Goal: Information Seeking & Learning: Learn about a topic

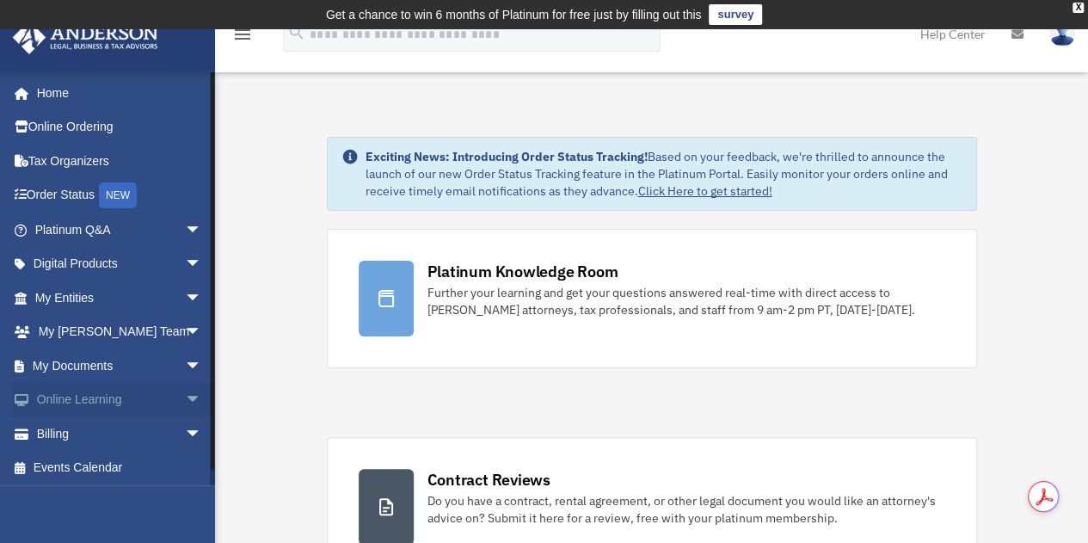
click at [185, 398] on span "arrow_drop_down" at bounding box center [202, 400] width 34 height 35
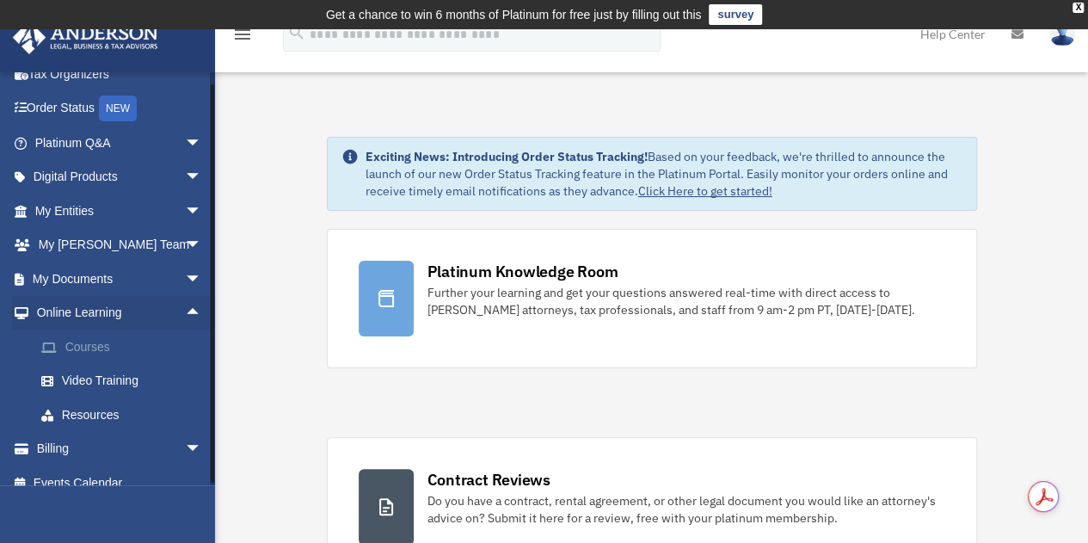
scroll to position [105, 0]
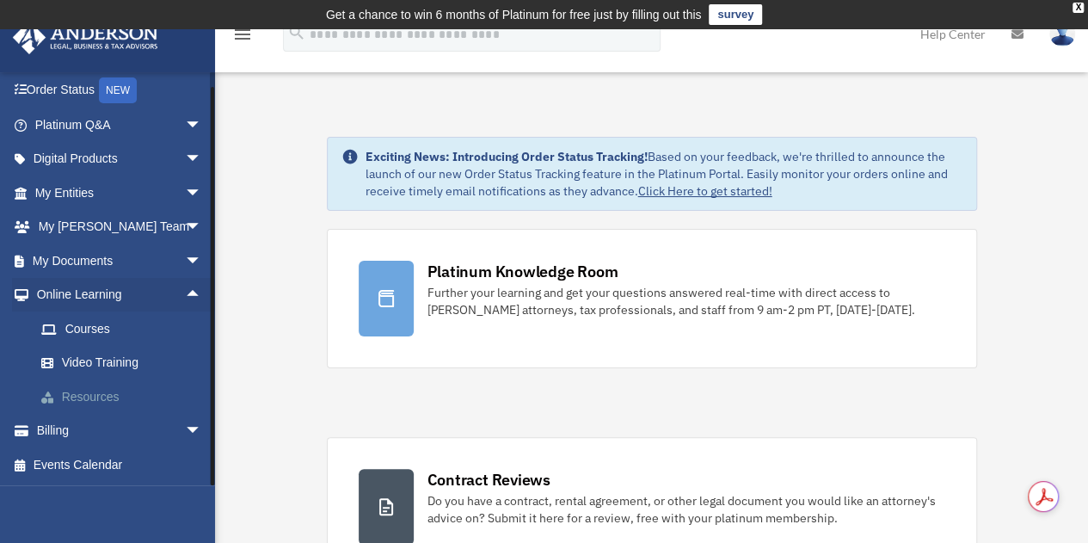
click at [115, 397] on link "Resources" at bounding box center [126, 396] width 204 height 34
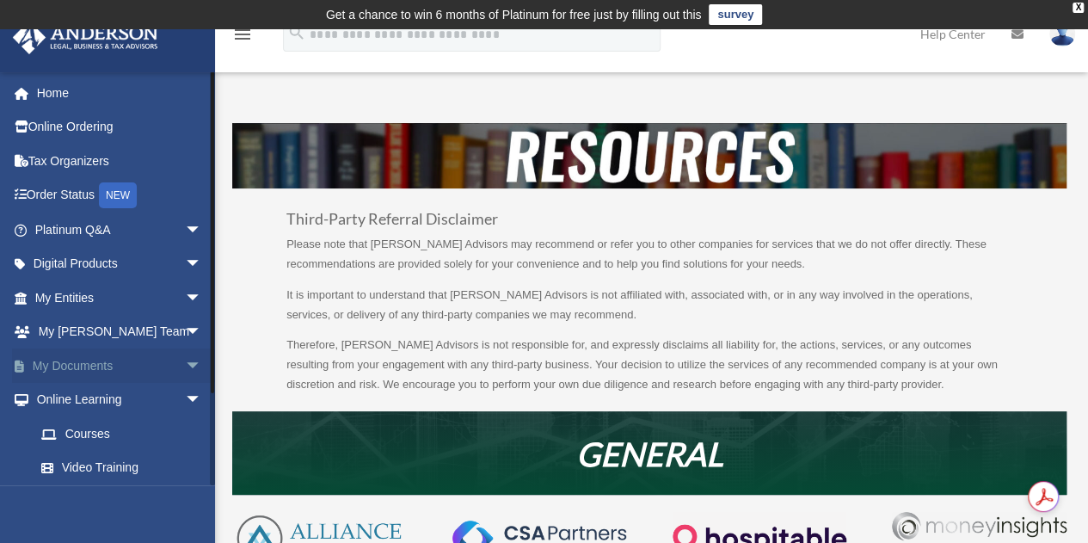
click at [185, 358] on span "arrow_drop_down" at bounding box center [202, 365] width 34 height 35
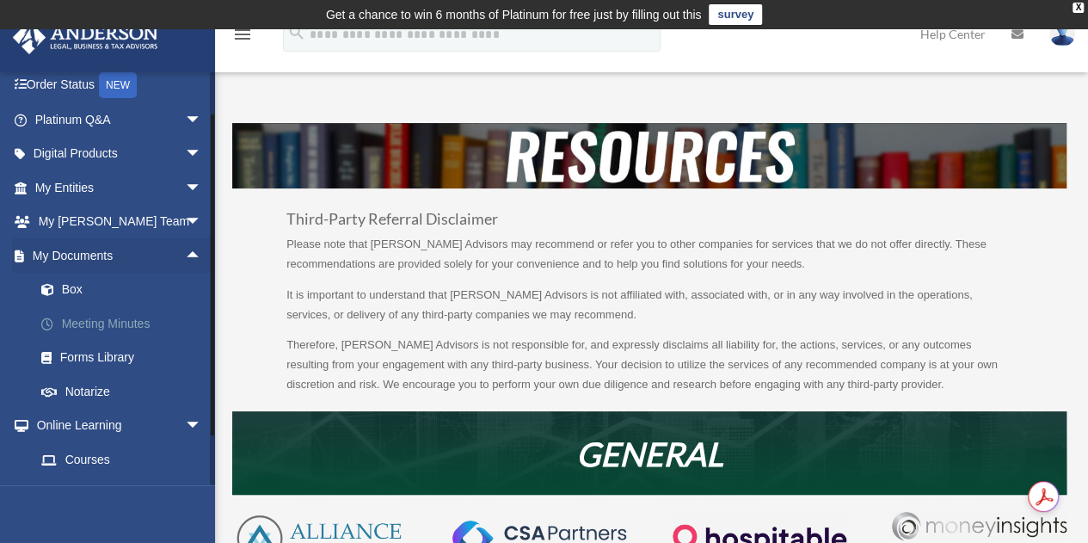
scroll to position [111, 0]
click at [107, 360] on link "Forms Library" at bounding box center [126, 357] width 204 height 34
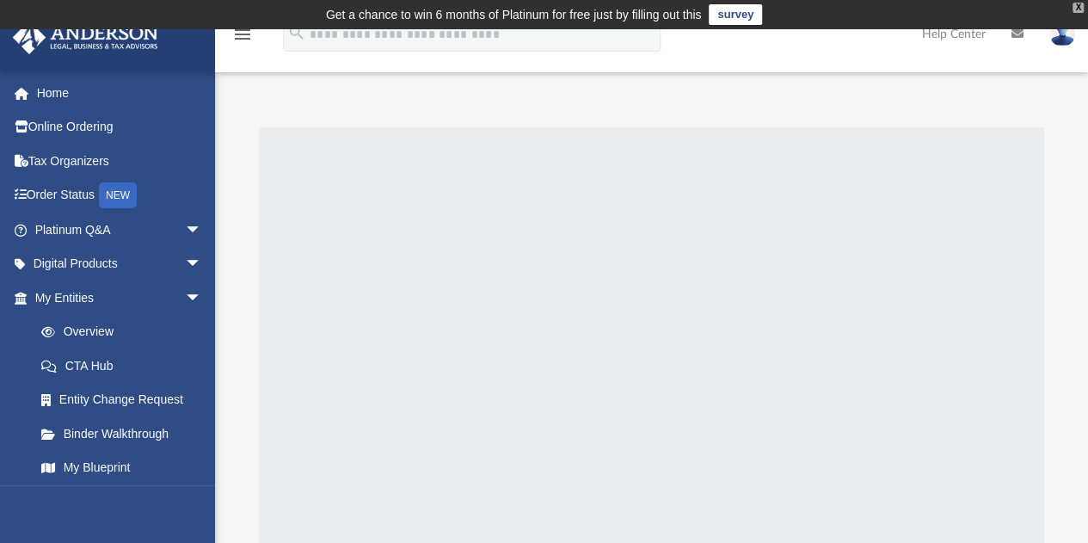
click at [1074, 8] on div "X" at bounding box center [1078, 8] width 11 height 10
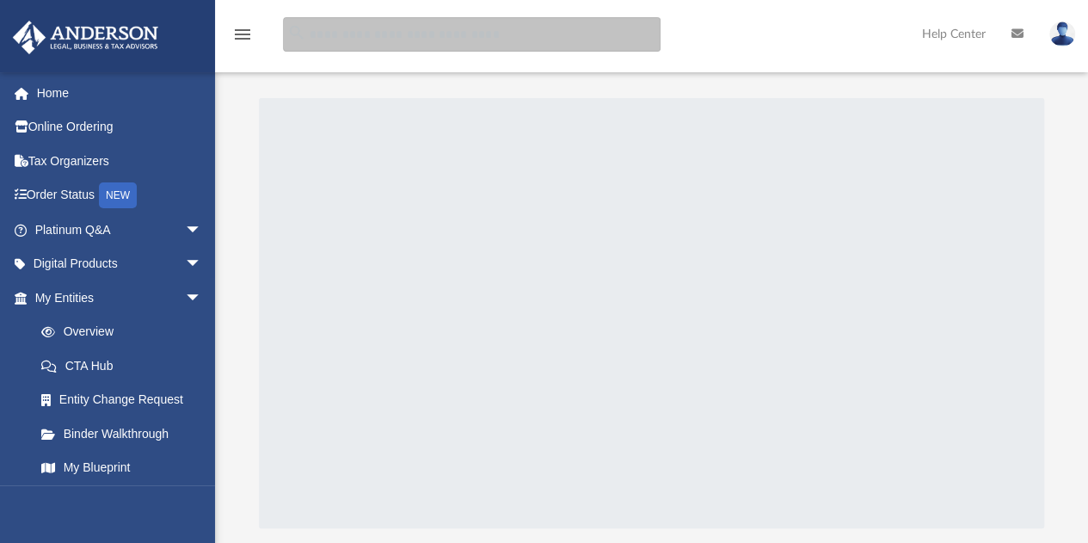
click at [351, 39] on input "search" at bounding box center [472, 34] width 378 height 34
type input "**********"
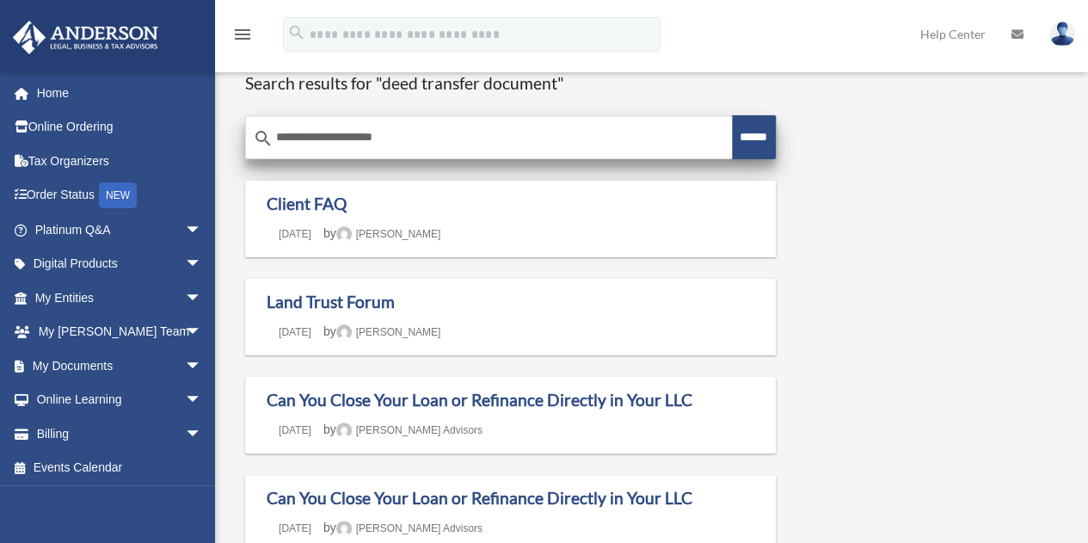
click at [413, 138] on input "**********" at bounding box center [489, 137] width 486 height 41
type input "**********"
click at [732, 115] on input "******" at bounding box center [754, 137] width 44 height 44
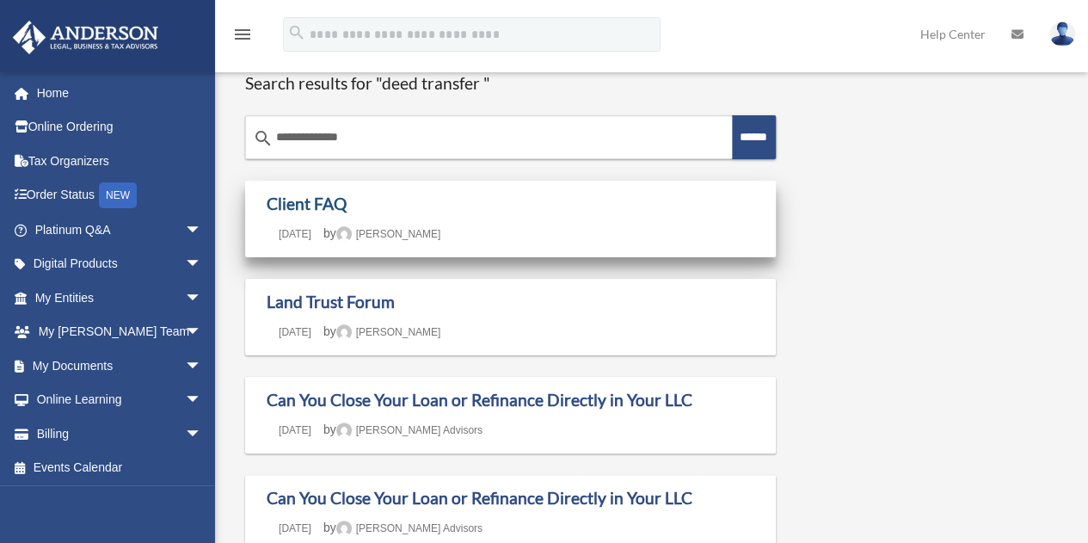
click at [323, 207] on link "Client FAQ" at bounding box center [307, 204] width 80 height 20
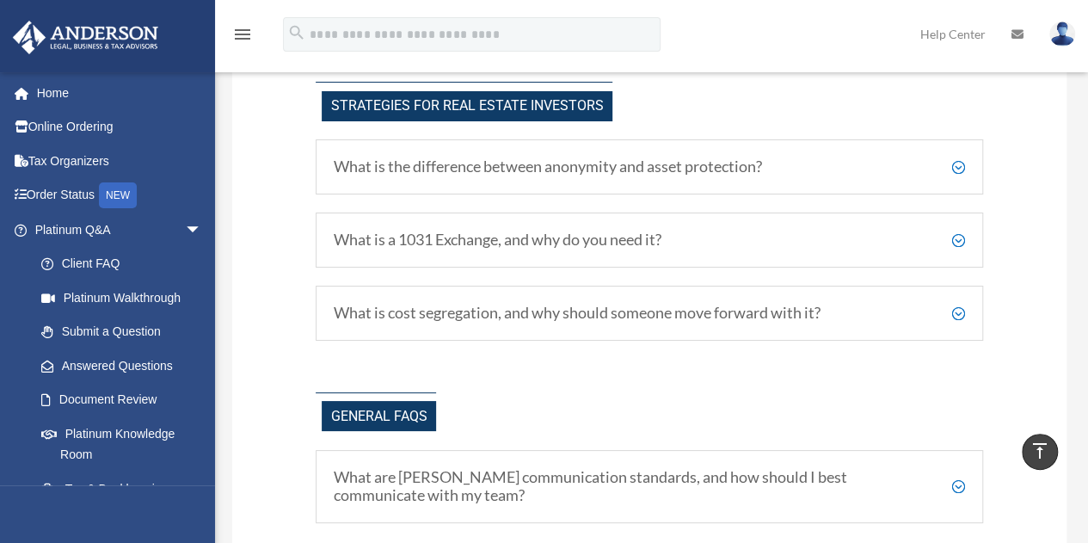
scroll to position [3155, 0]
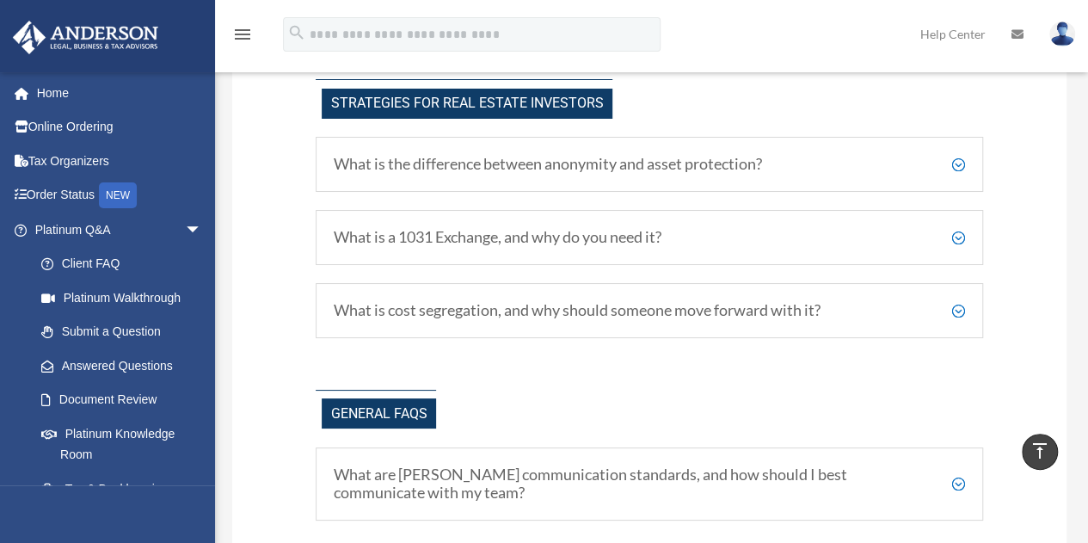
click at [957, 163] on h5 "What is the difference between anonymity and asset protection?" at bounding box center [649, 164] width 631 height 19
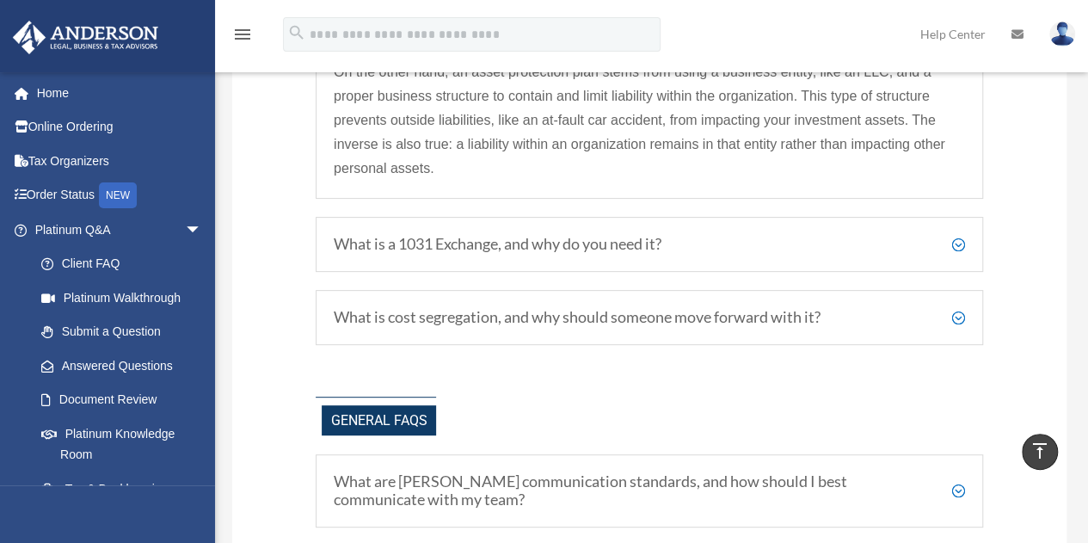
scroll to position [3434, 0]
click at [956, 243] on h5 "What is a 1031 Exchange, and why do you need it?" at bounding box center [649, 243] width 631 height 19
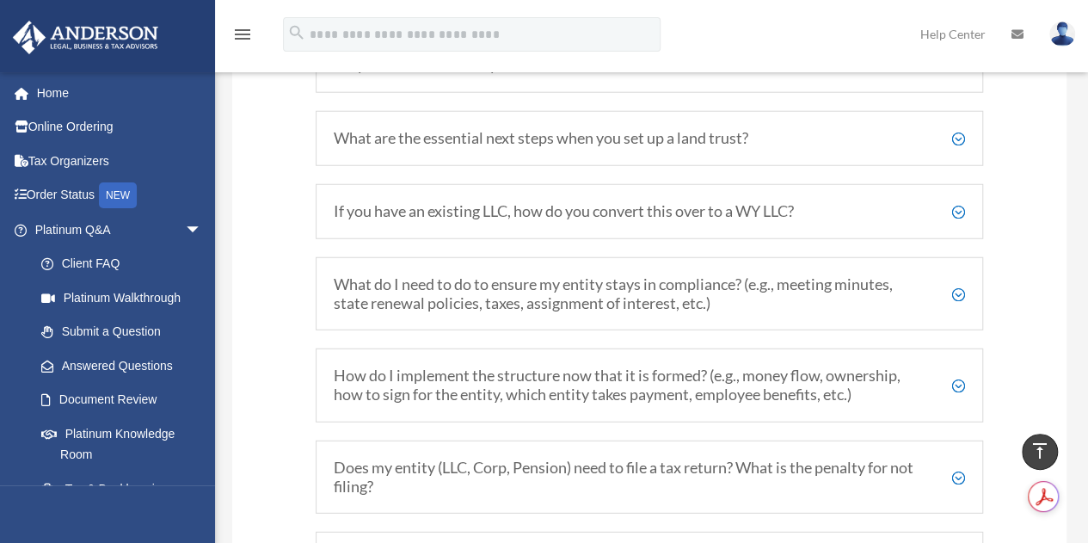
scroll to position [2174, 0]
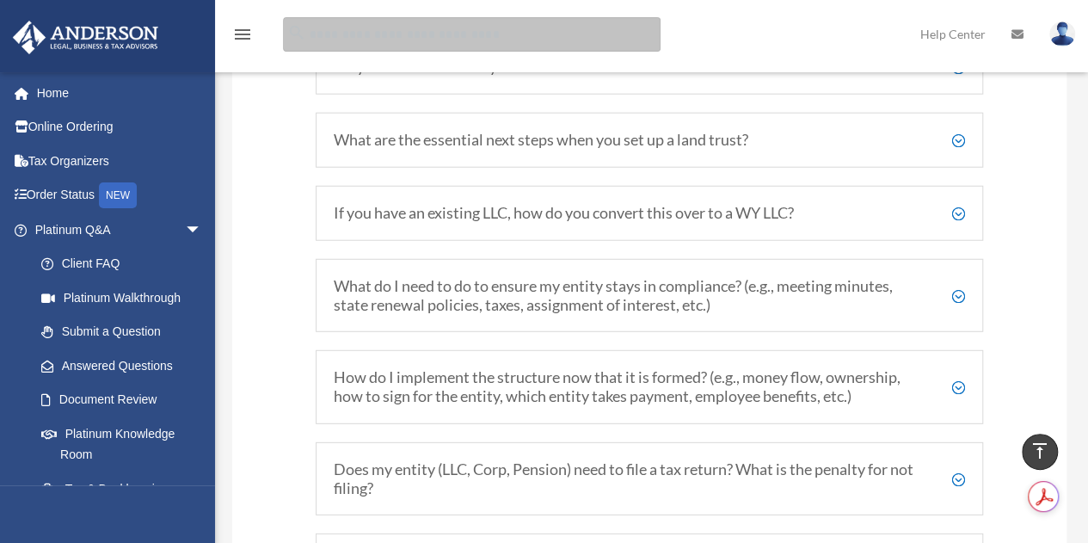
click at [334, 36] on input "search" at bounding box center [472, 34] width 378 height 34
type input "*"
type input "*****"
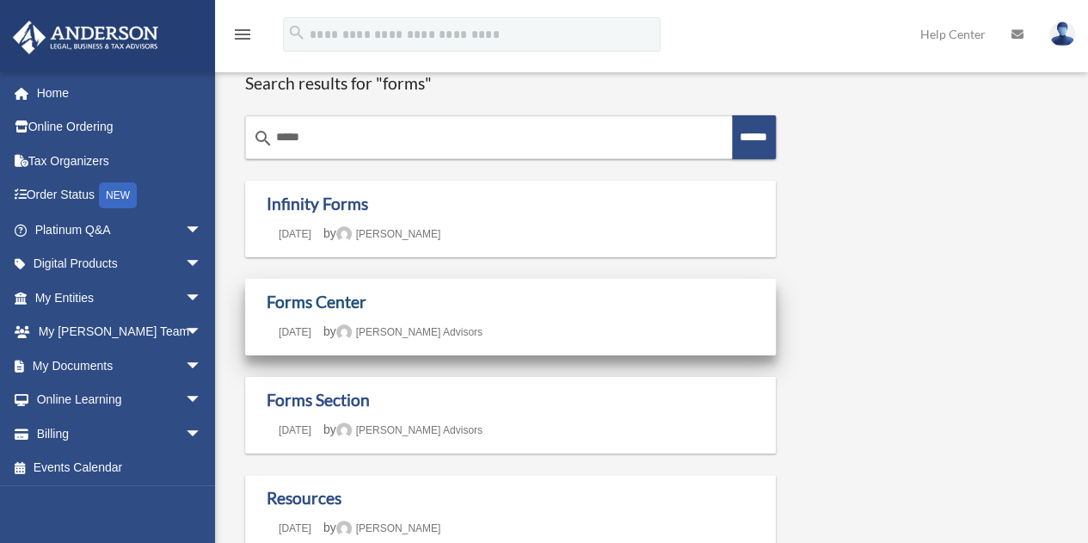
click at [320, 300] on link "Forms Center" at bounding box center [317, 302] width 100 height 20
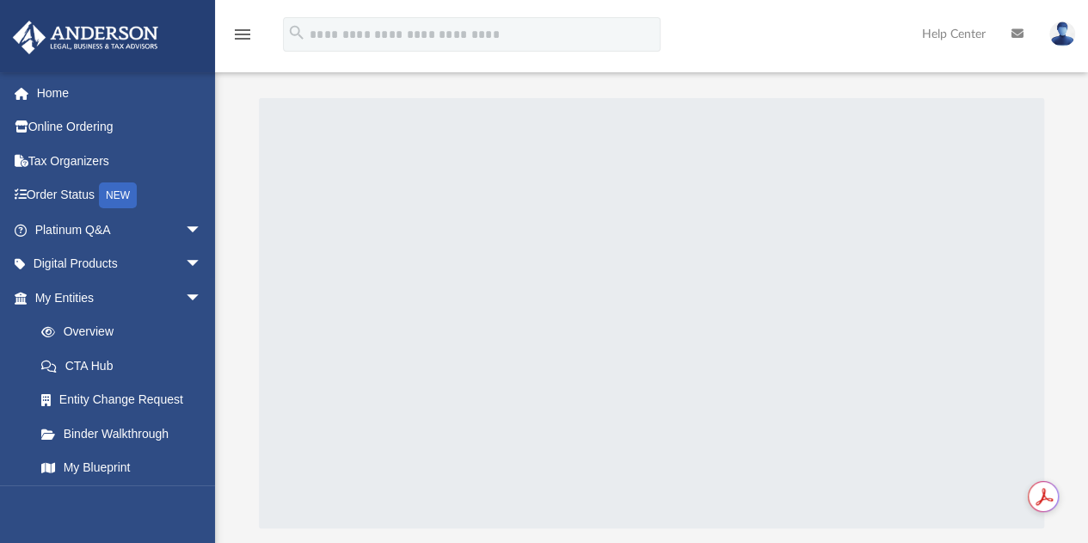
click at [243, 35] on icon "menu" at bounding box center [242, 34] width 21 height 21
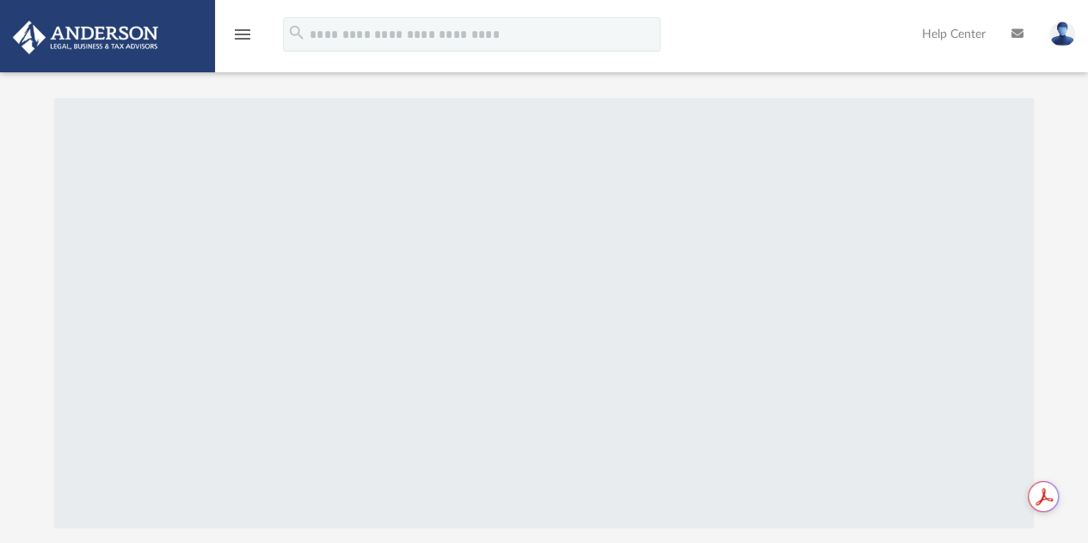
click at [243, 35] on icon "menu" at bounding box center [242, 34] width 21 height 21
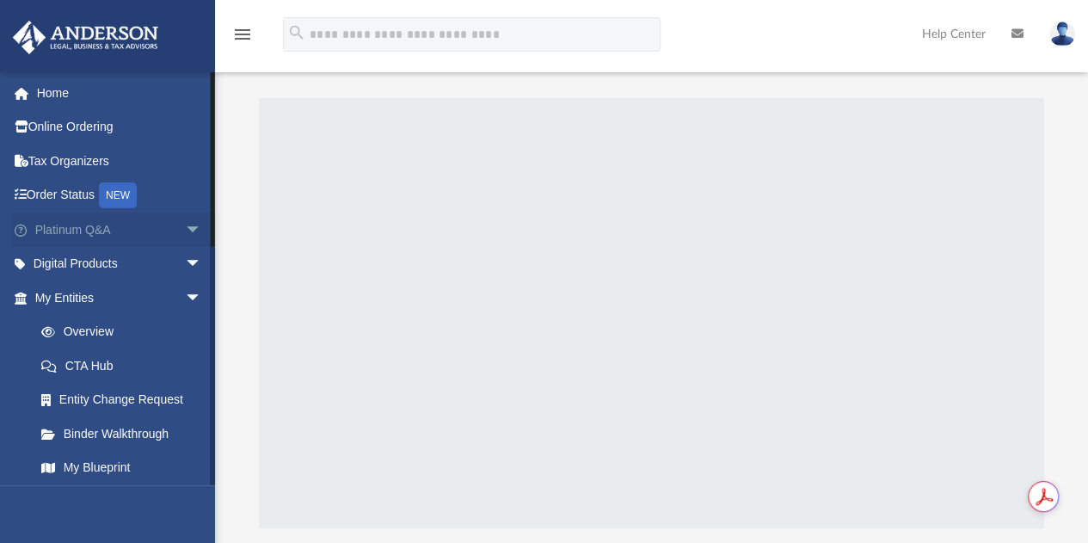
click at [185, 224] on span "arrow_drop_down" at bounding box center [202, 229] width 34 height 35
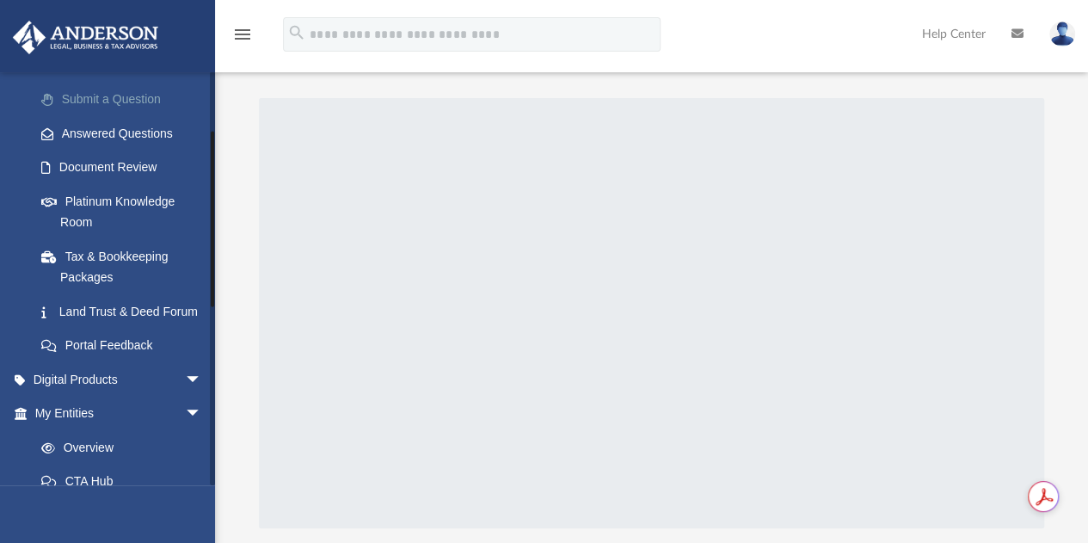
scroll to position [235, 0]
click at [185, 395] on span "arrow_drop_down" at bounding box center [202, 377] width 34 height 35
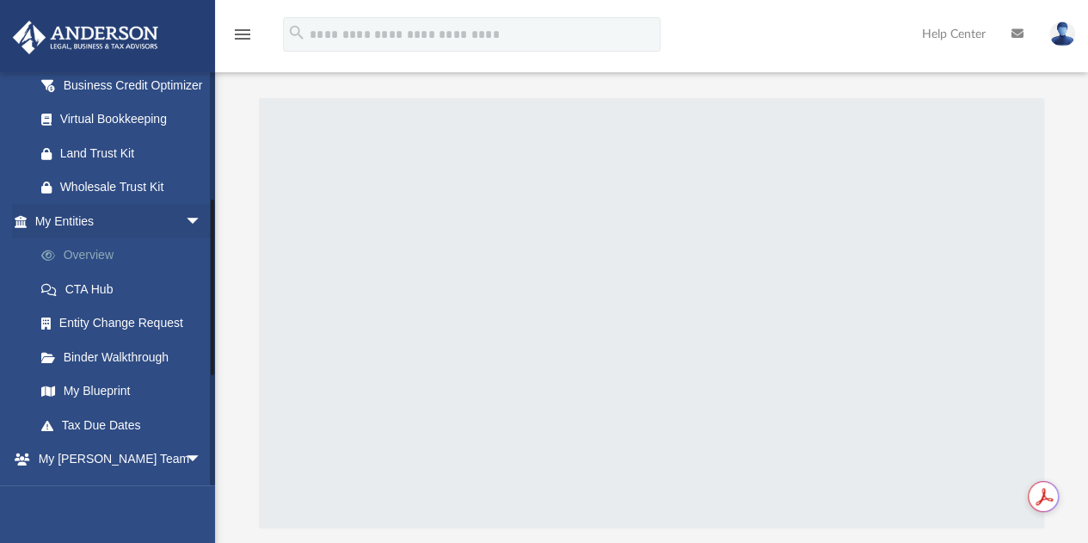
scroll to position [655, 0]
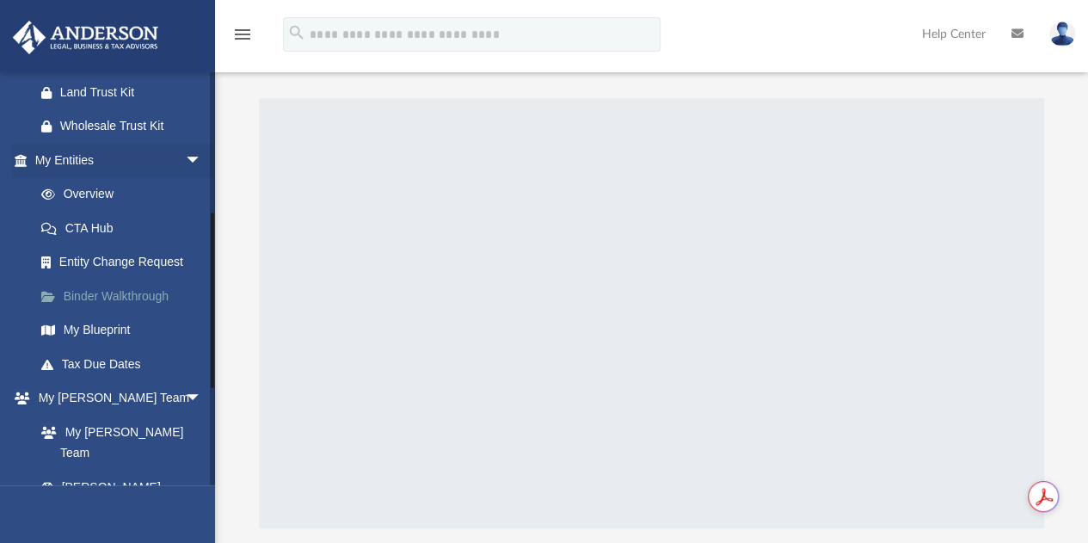
click at [129, 313] on link "Binder Walkthrough" at bounding box center [126, 296] width 204 height 34
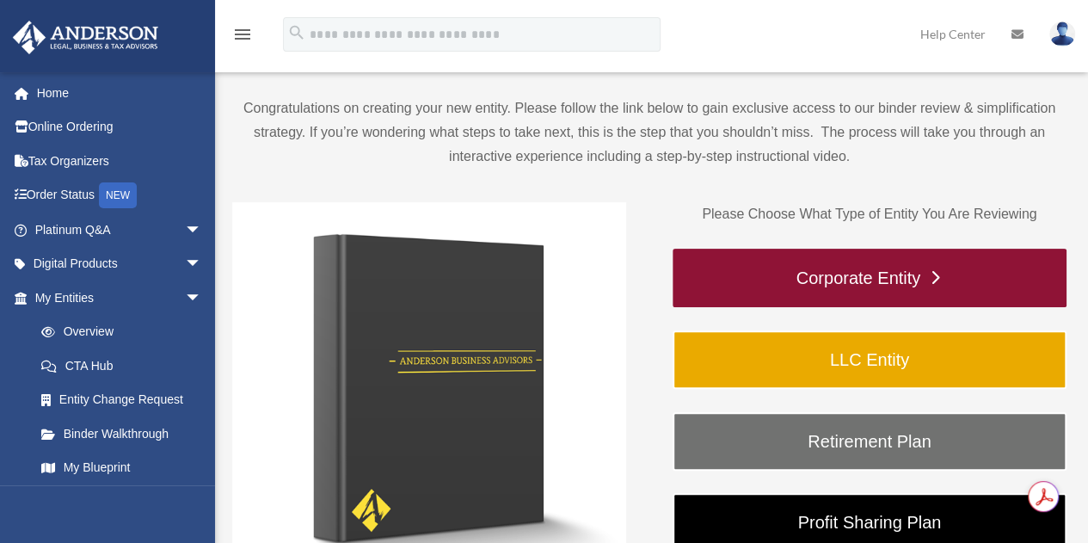
scroll to position [117, 0]
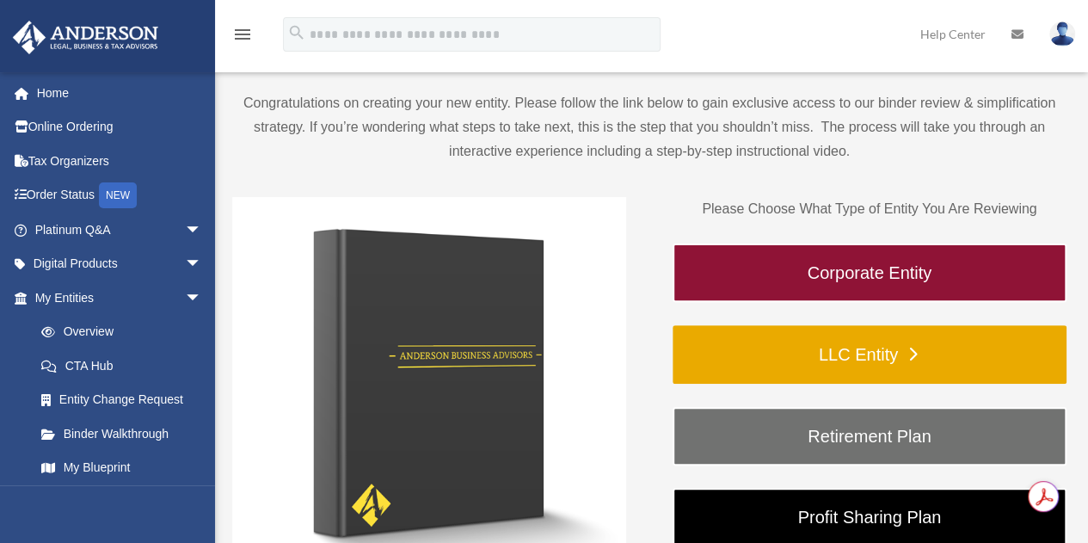
click at [867, 354] on link "LLC Entity" at bounding box center [870, 354] width 394 height 58
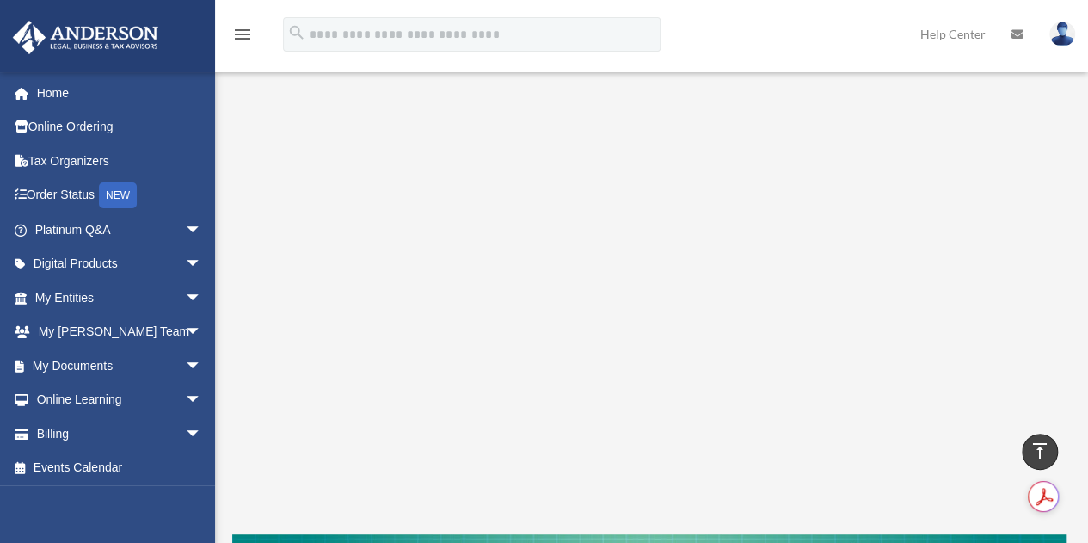
scroll to position [208, 0]
